Goal: Task Accomplishment & Management: Use online tool/utility

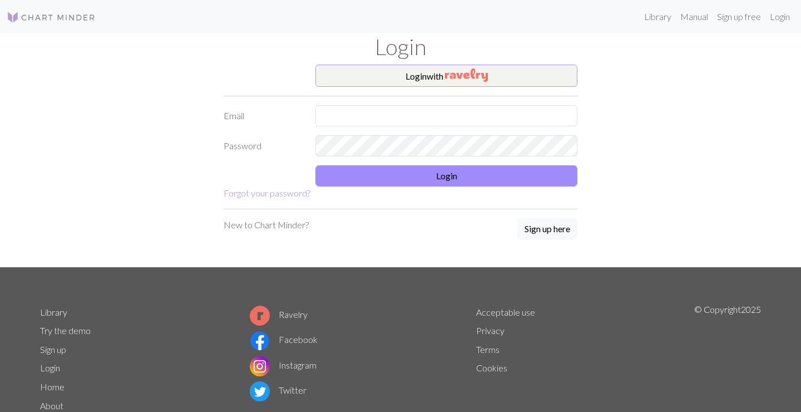
click at [444, 75] on button "Login with" at bounding box center [446, 76] width 262 height 22
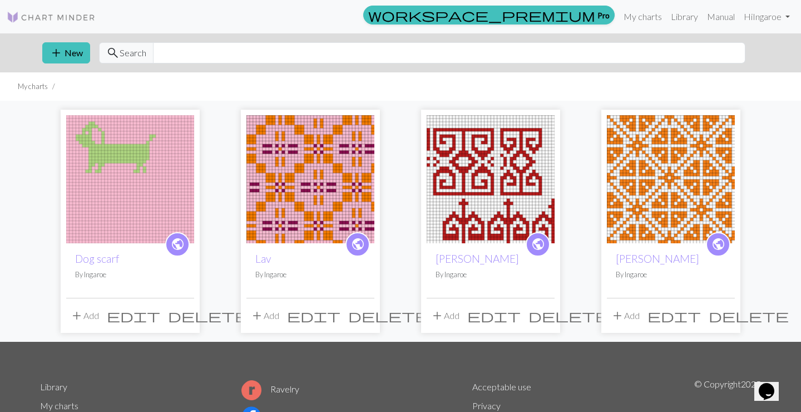
click at [149, 169] on img at bounding box center [130, 179] width 128 height 128
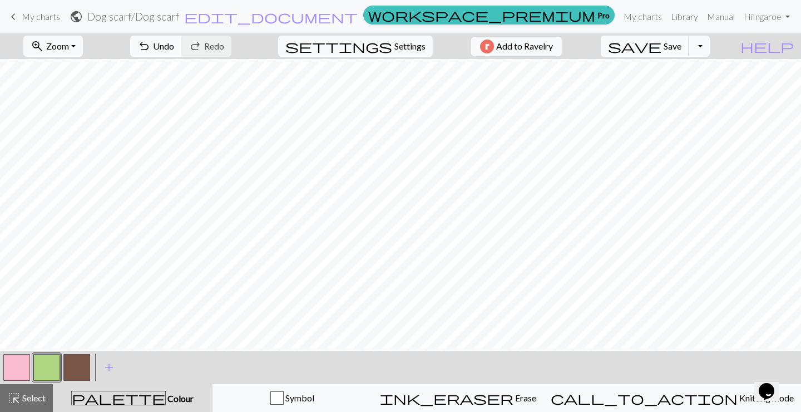
click at [20, 359] on button "button" at bounding box center [16, 367] width 27 height 27
click at [151, 51] on span "undo" at bounding box center [143, 46] width 13 height 16
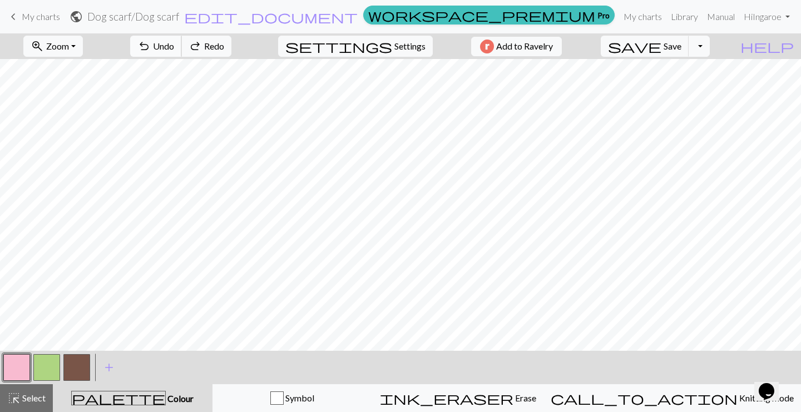
click at [151, 51] on span "undo" at bounding box center [143, 46] width 13 height 16
click at [47, 371] on button "button" at bounding box center [46, 367] width 27 height 27
click at [16, 363] on button "button" at bounding box center [16, 367] width 27 height 27
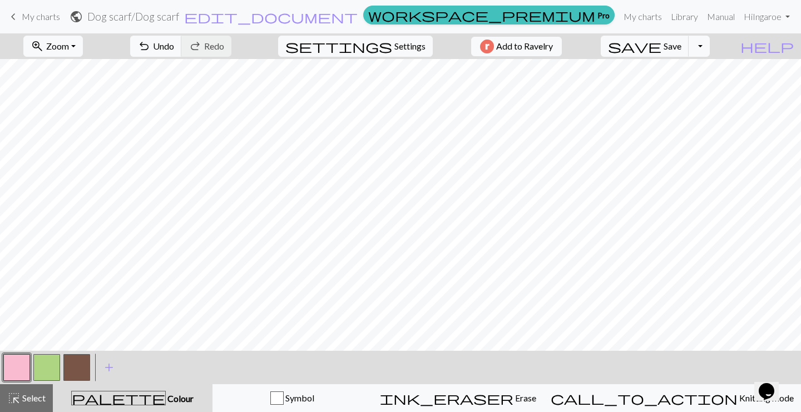
click at [52, 360] on button "button" at bounding box center [46, 367] width 27 height 27
click at [22, 370] on button "button" at bounding box center [16, 367] width 27 height 27
click at [52, 363] on button "button" at bounding box center [46, 367] width 27 height 27
click at [28, 363] on button "button" at bounding box center [16, 367] width 27 height 27
click at [56, 359] on button "button" at bounding box center [46, 367] width 27 height 27
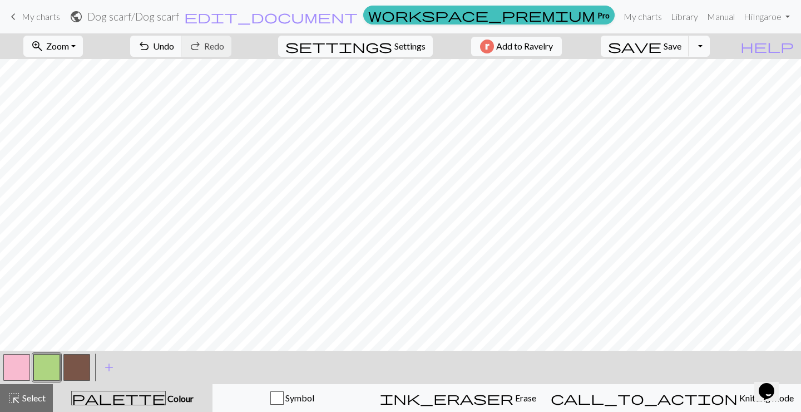
click at [18, 372] on button "button" at bounding box center [16, 367] width 27 height 27
click at [51, 361] on button "button" at bounding box center [46, 367] width 27 height 27
click at [174, 46] on span "Undo" at bounding box center [163, 46] width 21 height 11
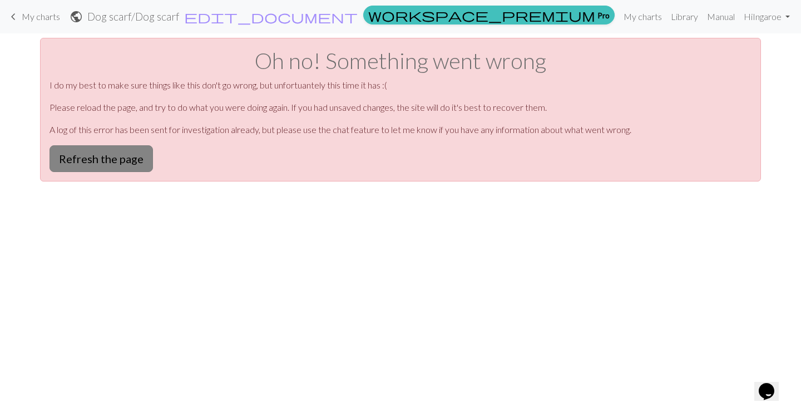
click at [85, 161] on button "Refresh the page" at bounding box center [101, 158] width 103 height 27
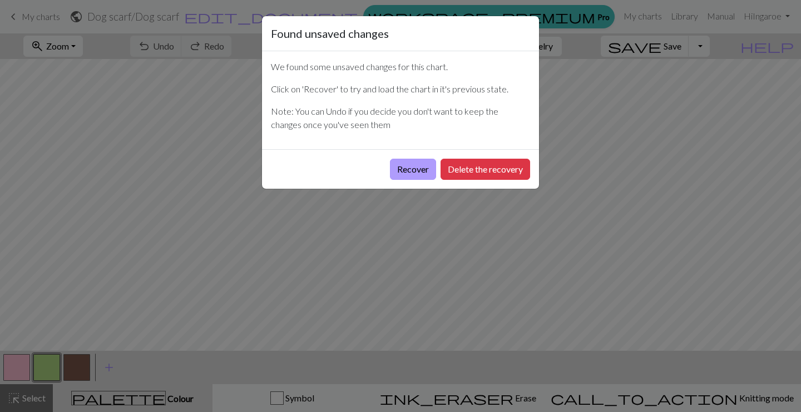
click at [423, 169] on button "Recover" at bounding box center [413, 169] width 46 height 21
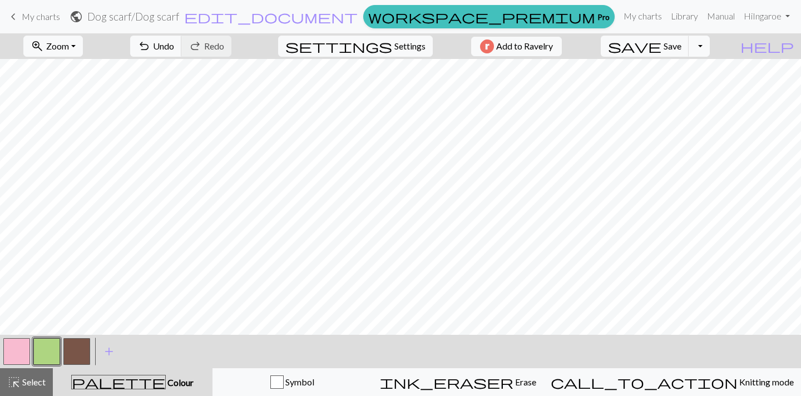
click at [22, 358] on button "button" at bounding box center [16, 351] width 27 height 27
click at [53, 350] on button "button" at bounding box center [46, 351] width 27 height 27
click at [23, 349] on button "button" at bounding box center [16, 351] width 27 height 27
click at [48, 345] on button "button" at bounding box center [46, 351] width 27 height 27
click at [13, 353] on button "button" at bounding box center [16, 351] width 27 height 27
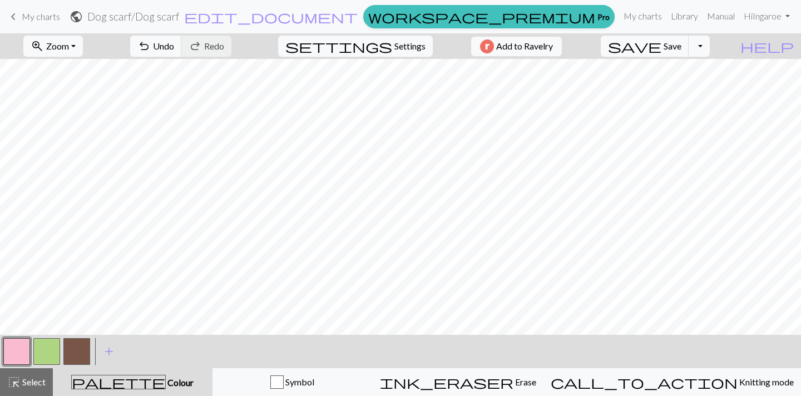
click at [51, 354] on button "button" at bounding box center [46, 351] width 27 height 27
click at [26, 350] on button "button" at bounding box center [16, 351] width 27 height 27
click at [56, 342] on button "button" at bounding box center [46, 351] width 27 height 27
click at [18, 355] on button "button" at bounding box center [16, 351] width 27 height 27
click at [54, 344] on button "button" at bounding box center [46, 351] width 27 height 27
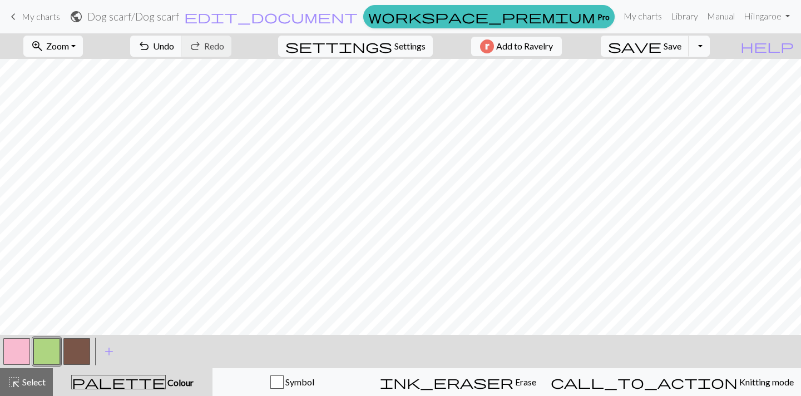
click at [18, 354] on button "button" at bounding box center [16, 351] width 27 height 27
click at [55, 353] on button "button" at bounding box center [46, 351] width 27 height 27
click at [18, 349] on button "button" at bounding box center [16, 351] width 27 height 27
click at [50, 347] on button "button" at bounding box center [46, 351] width 27 height 27
click at [21, 347] on button "button" at bounding box center [16, 351] width 27 height 27
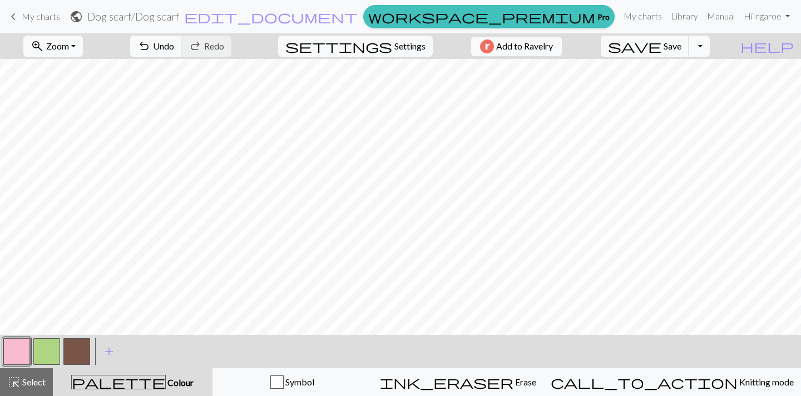
click at [47, 347] on button "button" at bounding box center [46, 351] width 27 height 27
click at [24, 357] on button "button" at bounding box center [16, 351] width 27 height 27
click at [50, 342] on button "button" at bounding box center [46, 351] width 27 height 27
click at [9, 347] on button "button" at bounding box center [16, 351] width 27 height 27
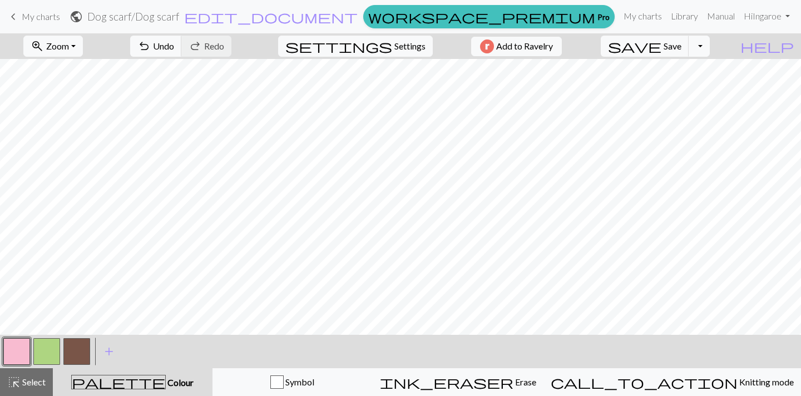
click at [39, 357] on button "button" at bounding box center [46, 351] width 27 height 27
click at [23, 347] on button "button" at bounding box center [16, 351] width 27 height 27
click at [56, 351] on button "button" at bounding box center [46, 351] width 27 height 27
click at [19, 346] on button "button" at bounding box center [16, 351] width 27 height 27
click at [51, 352] on button "button" at bounding box center [46, 351] width 27 height 27
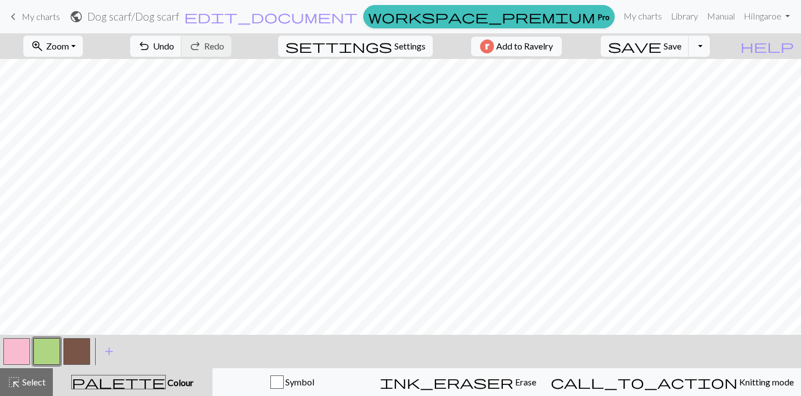
click at [21, 349] on button "button" at bounding box center [16, 351] width 27 height 27
click at [52, 347] on button "button" at bounding box center [46, 351] width 27 height 27
click at [14, 348] on button "button" at bounding box center [16, 351] width 27 height 27
click at [51, 351] on button "button" at bounding box center [46, 351] width 27 height 27
click at [23, 349] on button "button" at bounding box center [16, 351] width 27 height 27
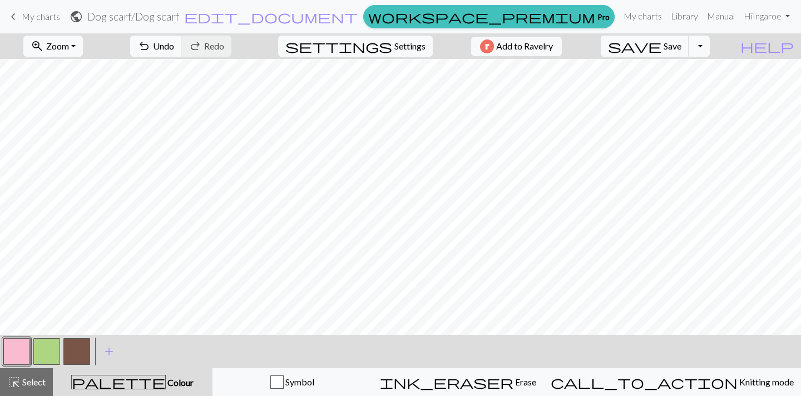
click at [56, 351] on button "button" at bounding box center [46, 351] width 27 height 27
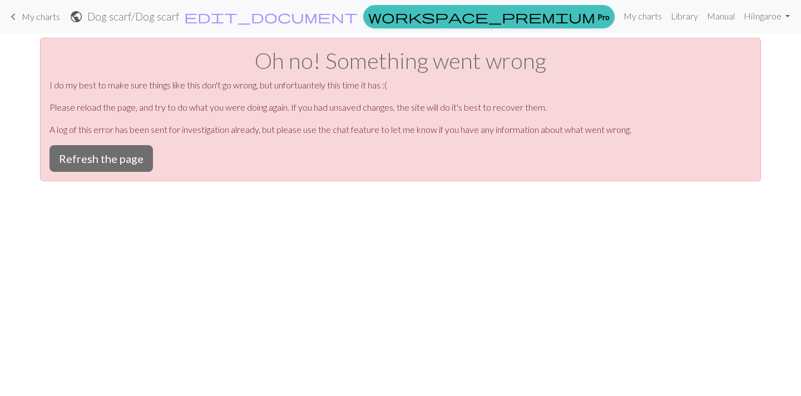
scroll to position [0, 0]
click at [127, 164] on button "Refresh the page" at bounding box center [101, 158] width 103 height 27
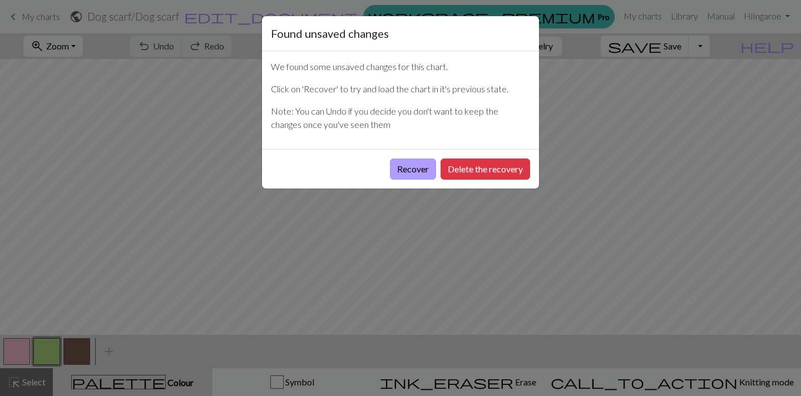
click at [417, 165] on button "Recover" at bounding box center [413, 169] width 46 height 21
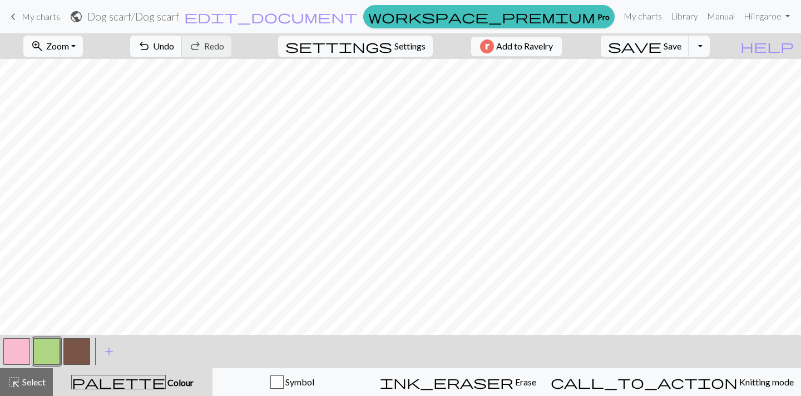
click at [174, 43] on span "Undo" at bounding box center [163, 46] width 21 height 11
click at [224, 49] on span "Redo" at bounding box center [214, 46] width 20 height 11
click at [16, 359] on button "button" at bounding box center [16, 351] width 27 height 27
click at [174, 44] on span "Undo" at bounding box center [163, 46] width 21 height 11
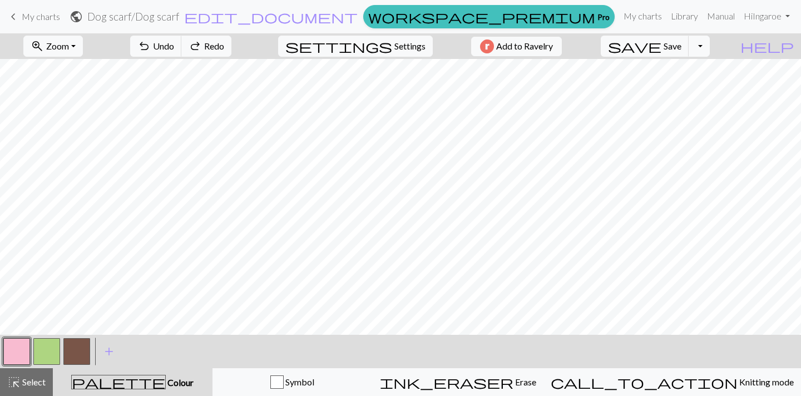
click at [56, 345] on button "button" at bounding box center [46, 351] width 27 height 27
click at [174, 47] on span "Undo" at bounding box center [163, 46] width 21 height 11
